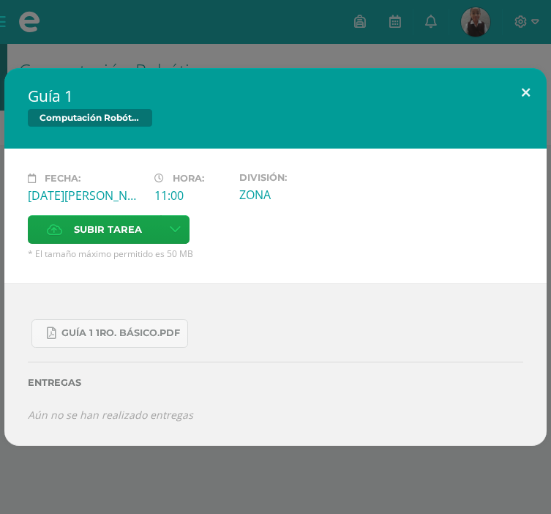
click at [517, 81] on button at bounding box center [526, 93] width 42 height 50
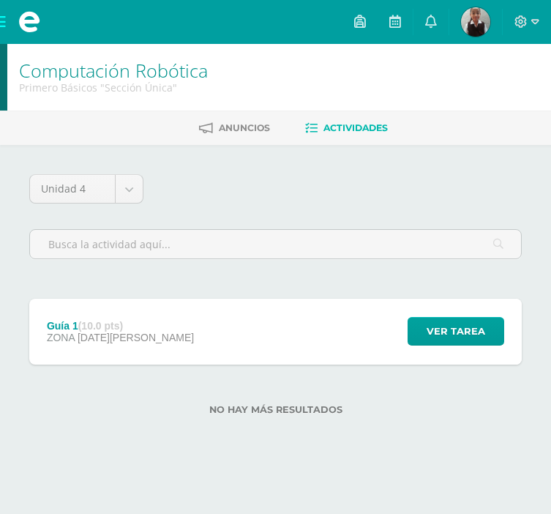
click at [470, 9] on div "Guía 1 Computación Robótica Fecha: [DATE][PERSON_NAME] Hora: 11:00 División: ZO…" at bounding box center [275, 257] width 551 height 514
click at [470, 13] on img at bounding box center [475, 21] width 29 height 29
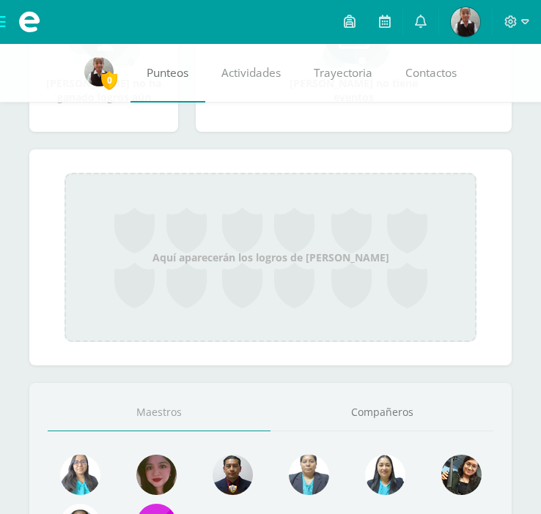
scroll to position [439, 0]
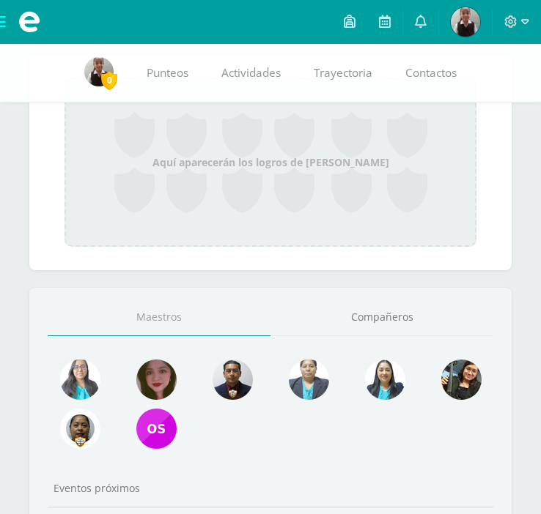
click at [111, 83] on span "0" at bounding box center [109, 80] width 16 height 18
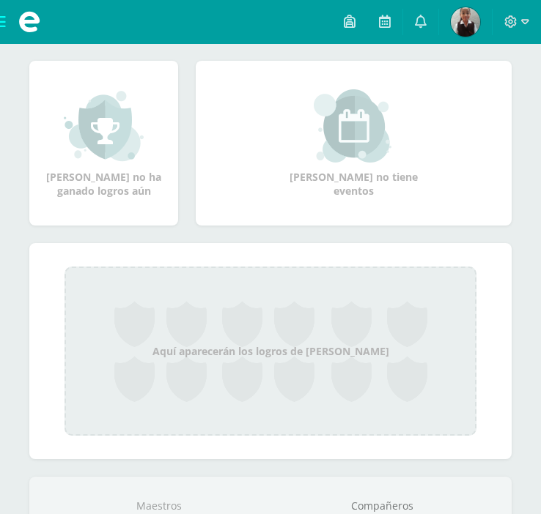
scroll to position [33, 0]
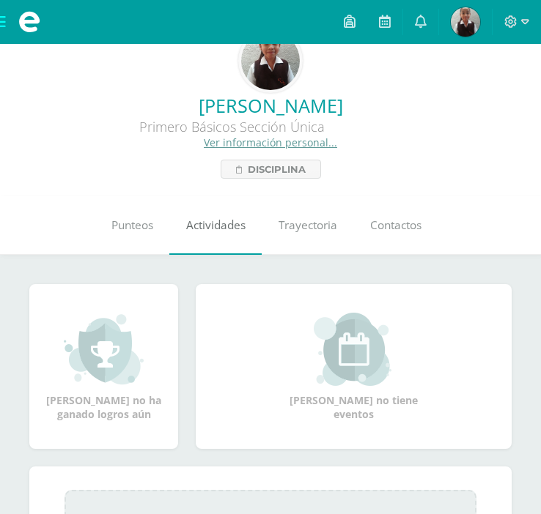
click at [204, 239] on link "Actividades" at bounding box center [215, 225] width 92 height 59
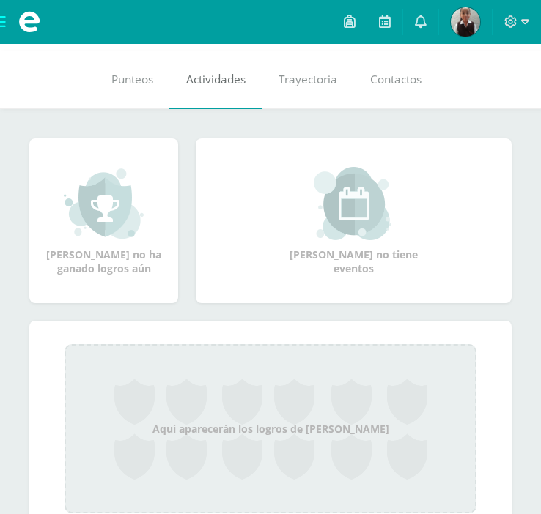
scroll to position [179, 0]
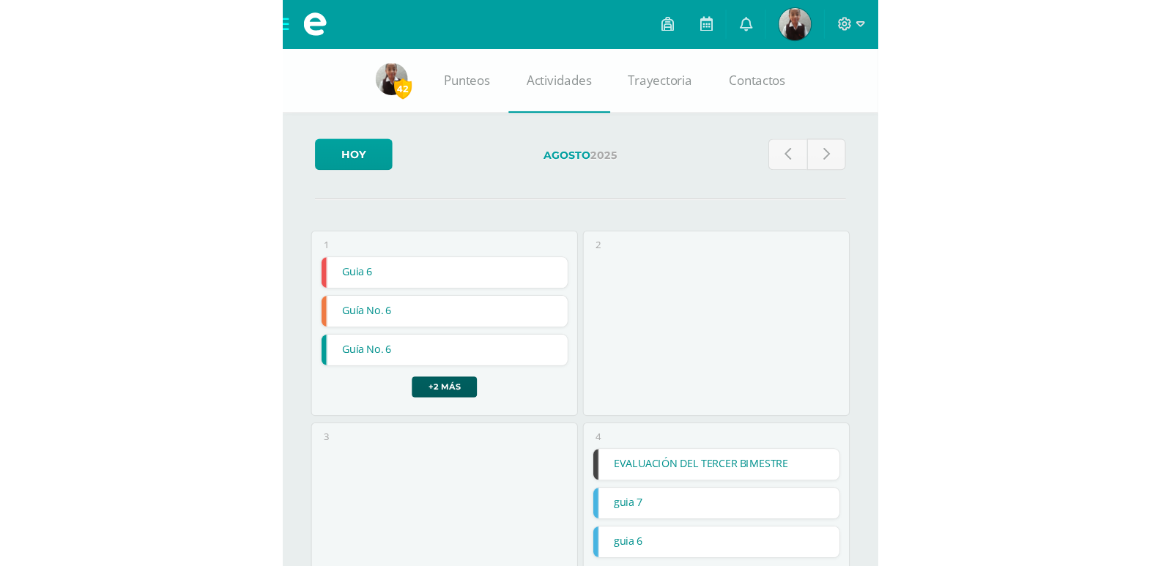
scroll to position [220, 0]
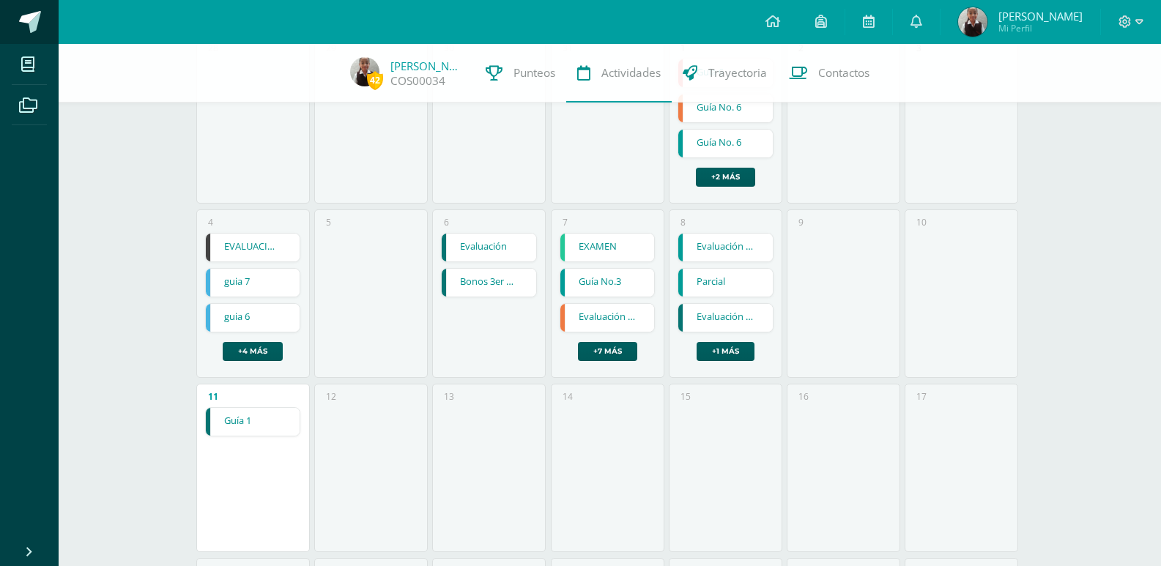
click at [31, 13] on span at bounding box center [30, 22] width 22 height 22
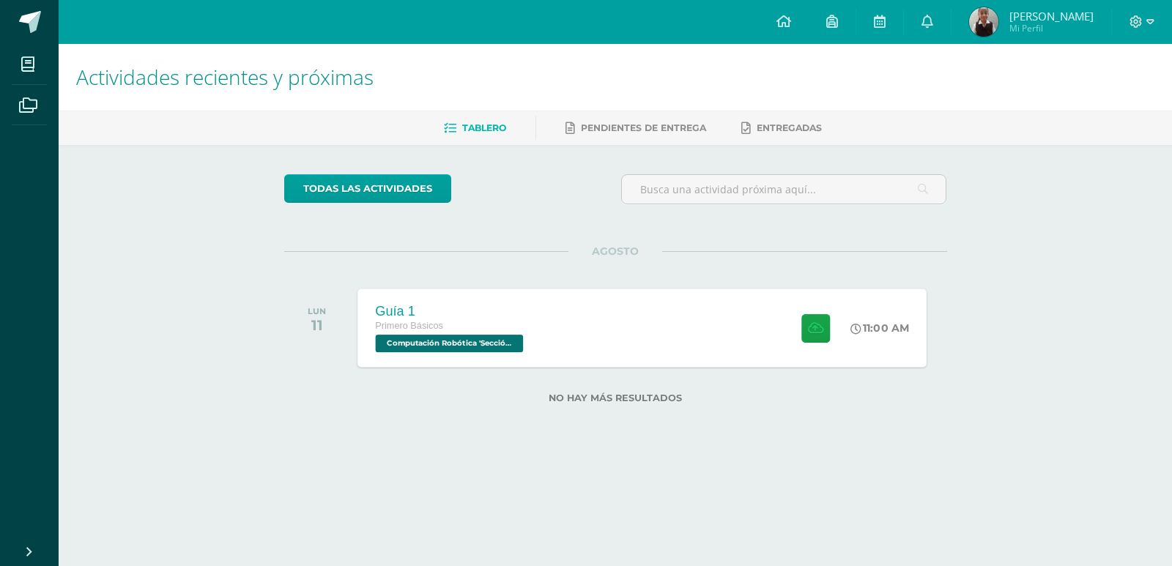
drag, startPoint x: 616, startPoint y: 303, endPoint x: 609, endPoint y: 307, distance: 7.5
click at [609, 307] on div "Guía 1 Primero Básicos Computación Robótica 'Sección Única' 11:00 AM Guía 1 Com…" at bounding box center [641, 328] width 569 height 78
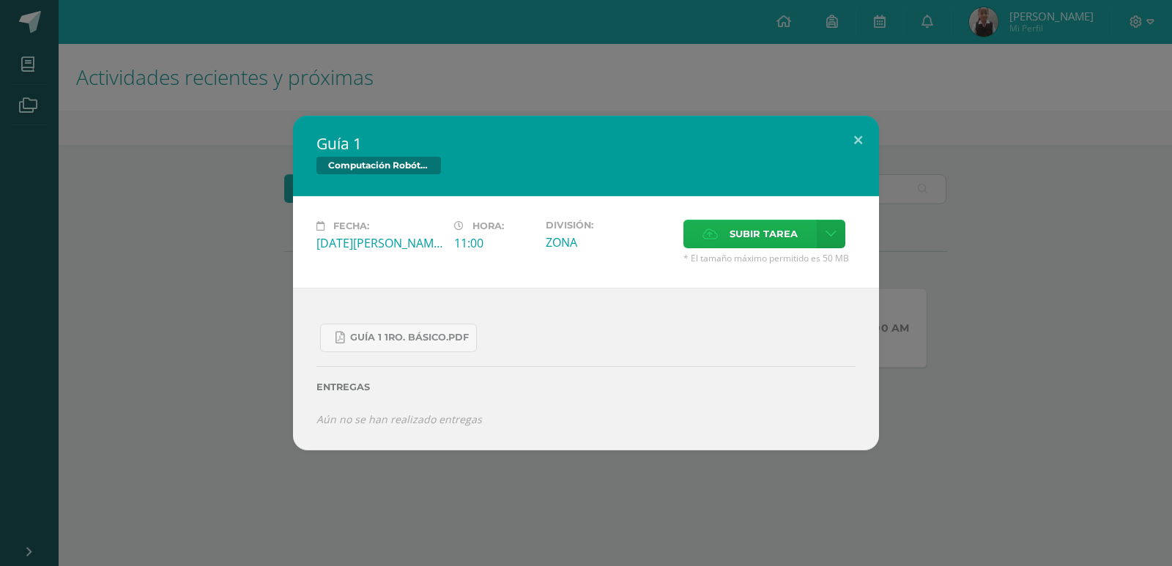
click at [715, 234] on icon at bounding box center [709, 234] width 15 height 10
click at [0, 0] on input "Subir tarea" at bounding box center [0, 0] width 0 height 0
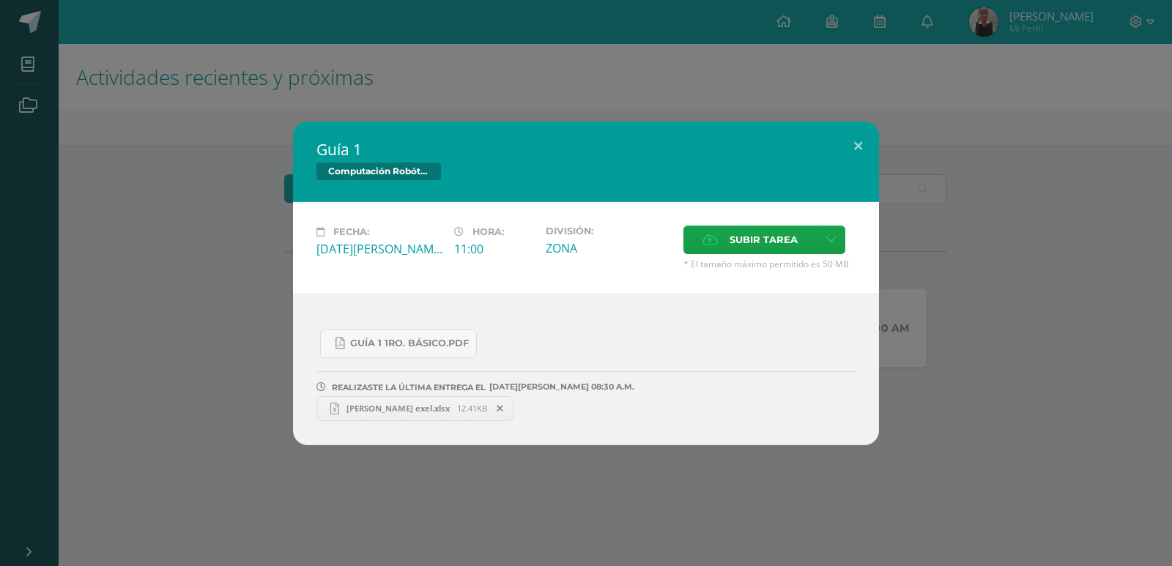
click at [393, 414] on link "Dania exel.xlsx 12.41KB" at bounding box center [414, 408] width 197 height 25
